Goal: Download file/media

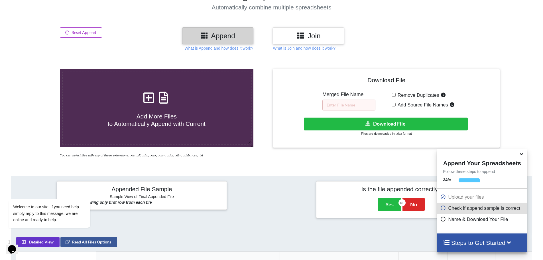
scroll to position [114, 0]
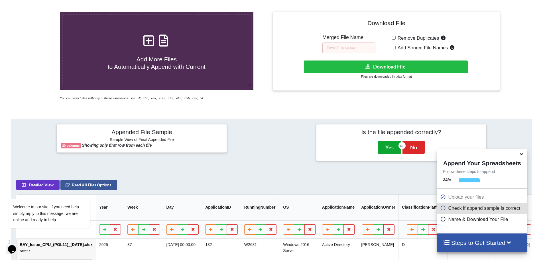
click at [391, 147] on button "Yes" at bounding box center [390, 147] width 24 height 13
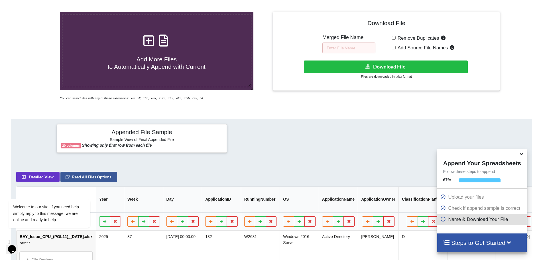
scroll to position [126, 0]
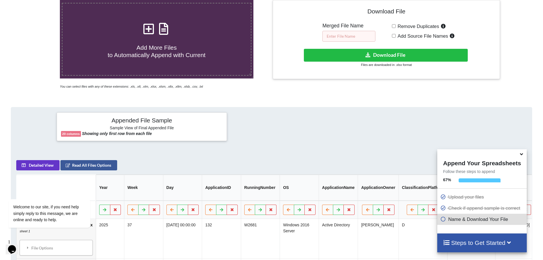
click at [349, 36] on input "text" at bounding box center [348, 36] width 53 height 11
type input "?"
type input "M"
type input "Issue_CPU_Merage"
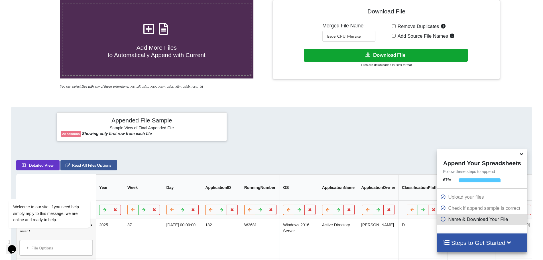
click at [376, 57] on button "Download File" at bounding box center [386, 55] width 164 height 13
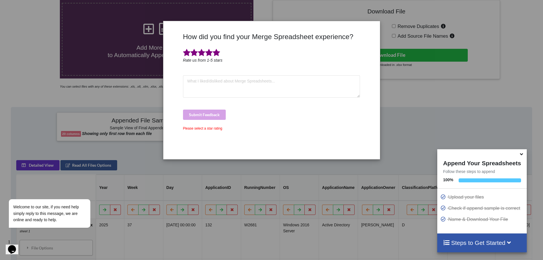
click at [216, 53] on span at bounding box center [216, 53] width 7 height 8
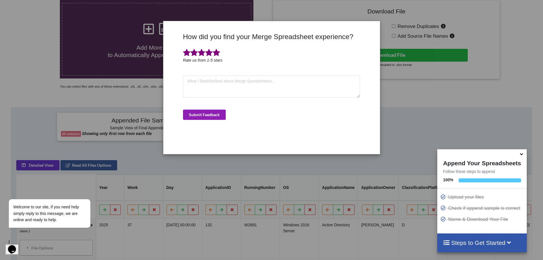
drag, startPoint x: 212, startPoint y: 116, endPoint x: 254, endPoint y: 121, distance: 42.8
click at [212, 116] on button "Submit Feedback" at bounding box center [204, 114] width 43 height 10
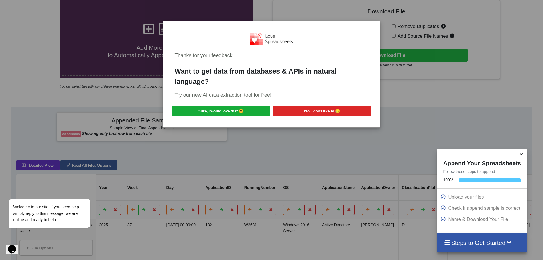
click at [227, 112] on button "Sure, I would love that 😀" at bounding box center [221, 111] width 98 height 10
click at [417, 101] on div "Thanks for your feedback! Want to get data from databases & APIs in natural lan…" at bounding box center [271, 130] width 543 height 260
